Goal: Task Accomplishment & Management: Use online tool/utility

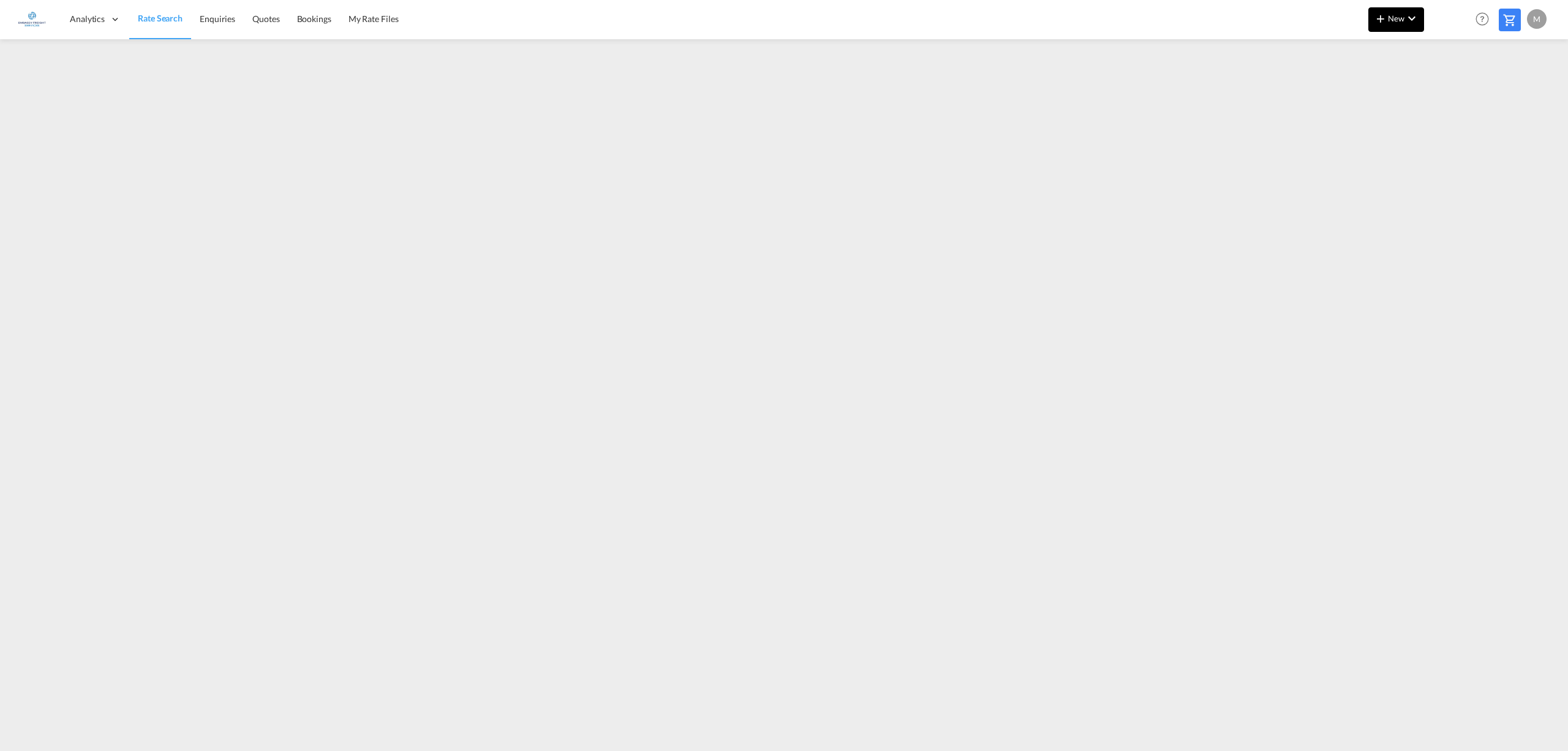
click at [1417, 8] on button "New" at bounding box center [1396, 19] width 56 height 24
click at [1394, 45] on div "Rates" at bounding box center [1381, 52] width 49 height 31
click at [1448, 95] on span "Ratesheet" at bounding box center [1446, 92] width 14 height 24
click at [1421, 23] on button "New" at bounding box center [1396, 19] width 56 height 24
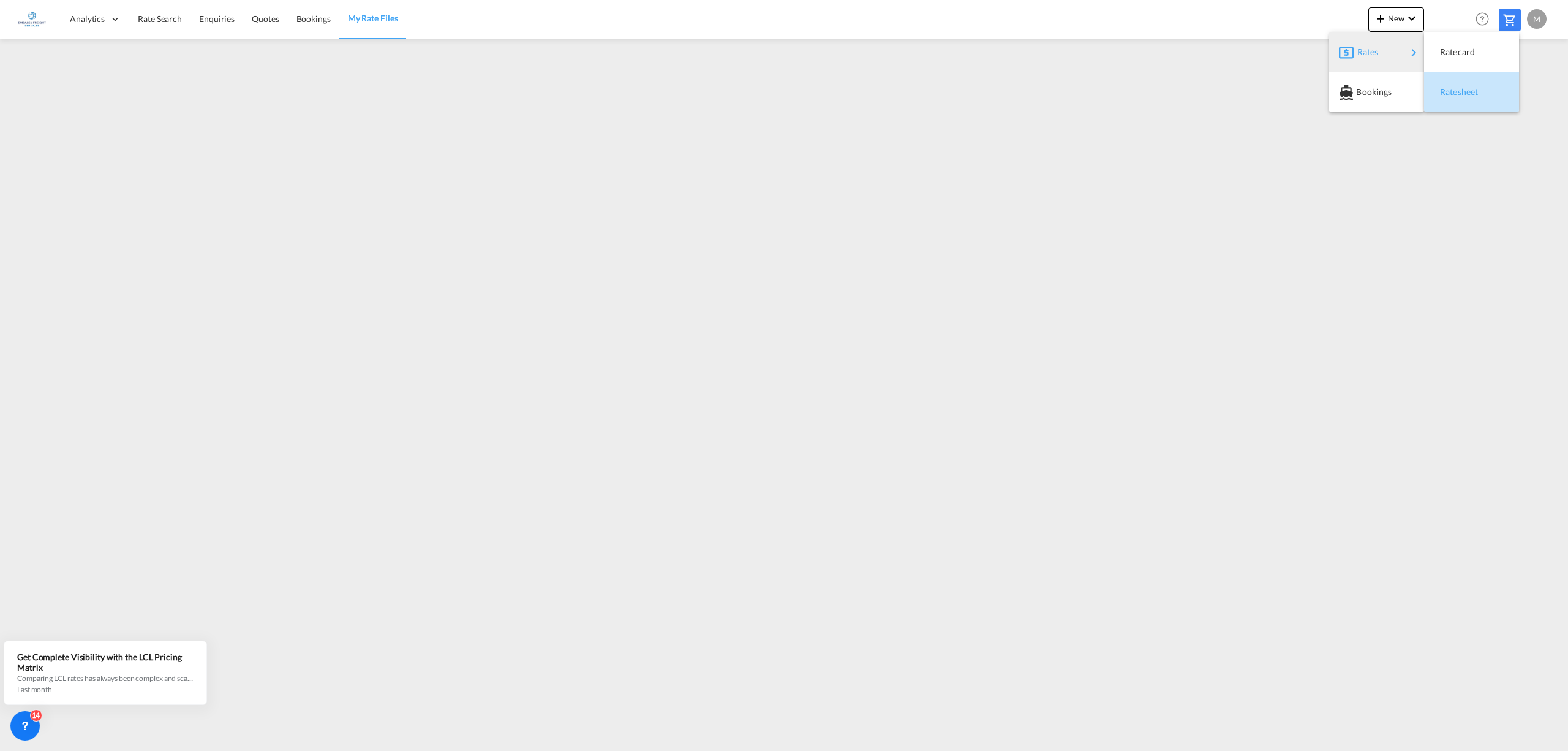
click at [1444, 88] on span "Ratesheet" at bounding box center [1446, 92] width 14 height 24
